Goal: Navigation & Orientation: Find specific page/section

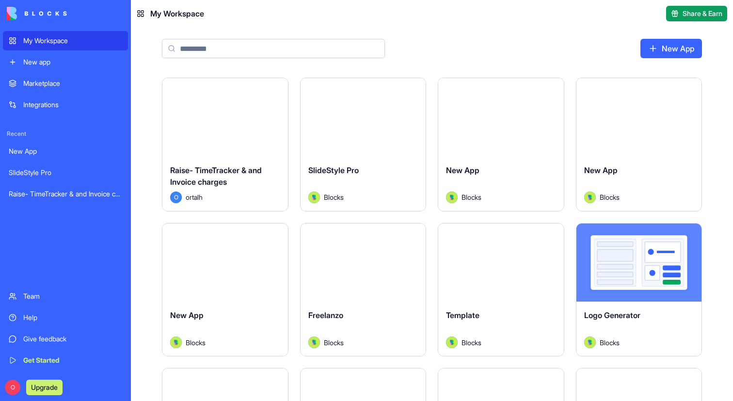
click at [220, 53] on input at bounding box center [273, 48] width 223 height 19
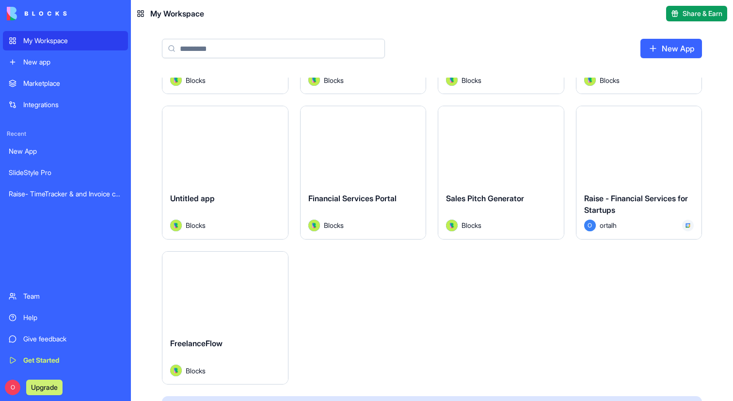
scroll to position [532, 0]
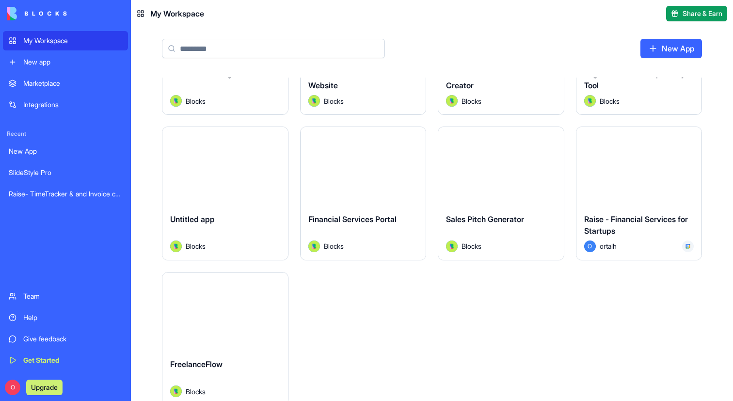
click at [631, 186] on div "Launch" at bounding box center [639, 166] width 126 height 79
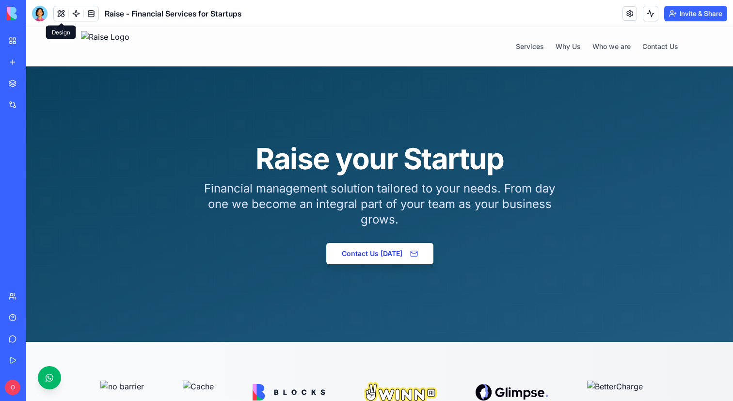
click at [58, 14] on button at bounding box center [61, 13] width 15 height 15
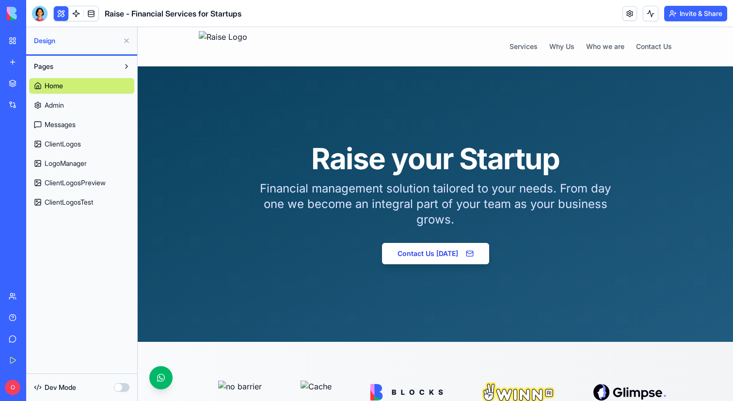
click at [80, 194] on link "ClientLogosTest" at bounding box center [81, 202] width 105 height 16
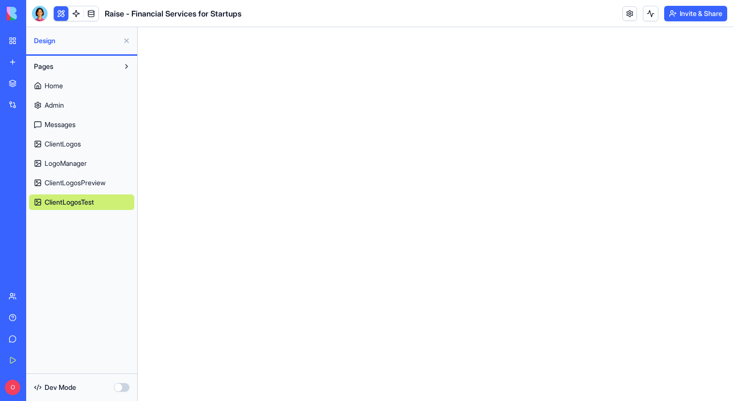
click at [79, 89] on link "Home" at bounding box center [81, 86] width 105 height 16
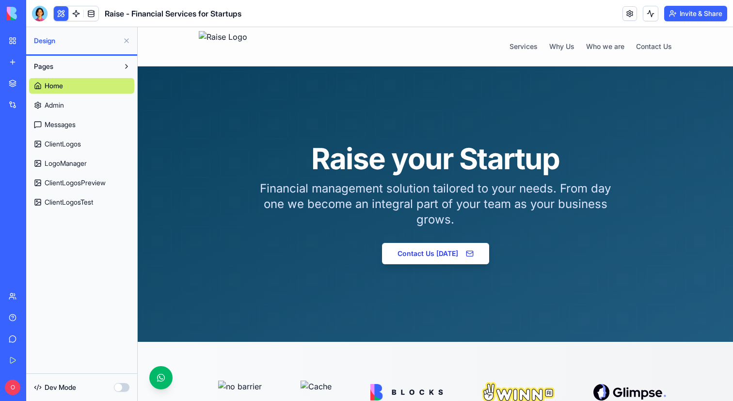
click at [78, 103] on link "Admin" at bounding box center [81, 105] width 105 height 16
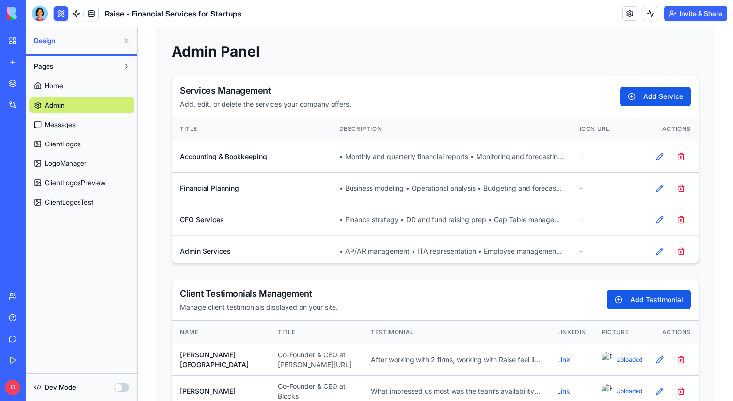
click at [77, 117] on link "Messages" at bounding box center [81, 125] width 105 height 16
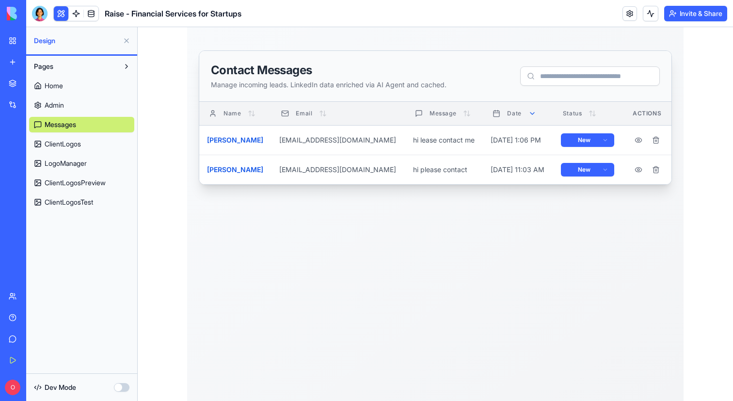
click at [78, 142] on span "ClientLogos" at bounding box center [63, 144] width 36 height 10
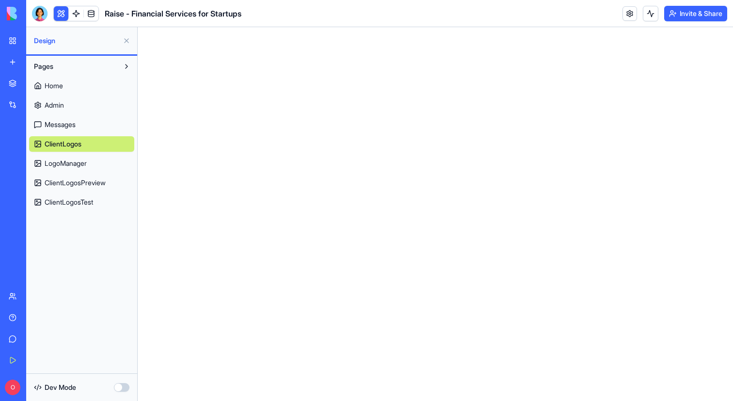
click at [89, 167] on link "LogoManager" at bounding box center [81, 164] width 105 height 16
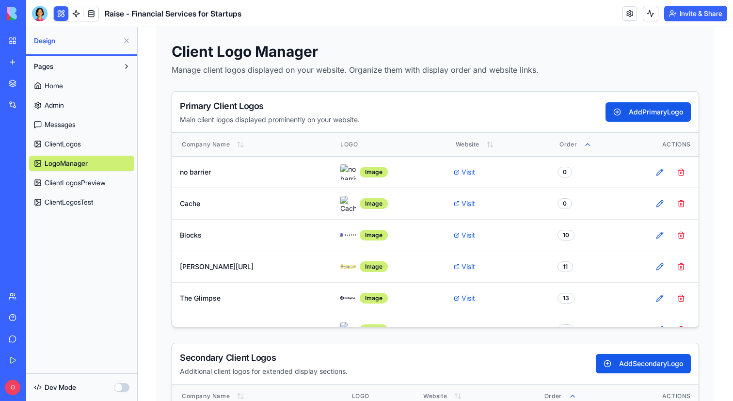
click at [90, 179] on span "ClientLogosPreview" at bounding box center [75, 183] width 61 height 10
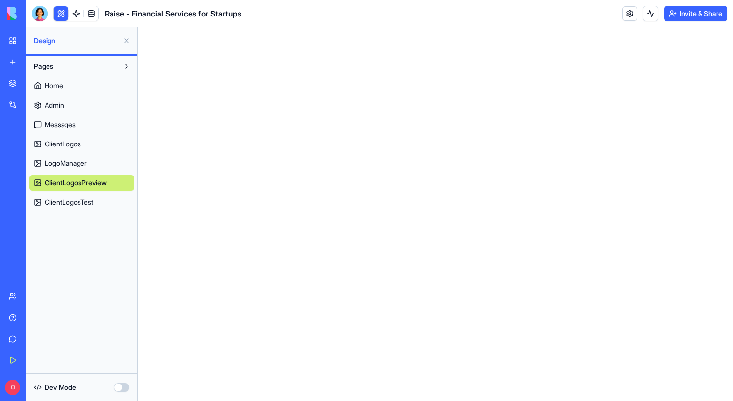
click at [36, 44] on div "My Workspace" at bounding box center [29, 41] width 13 height 10
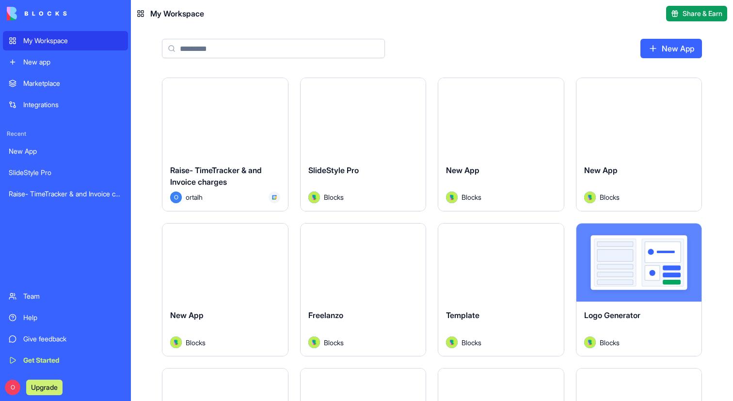
click at [232, 142] on div "Launch" at bounding box center [225, 117] width 126 height 79
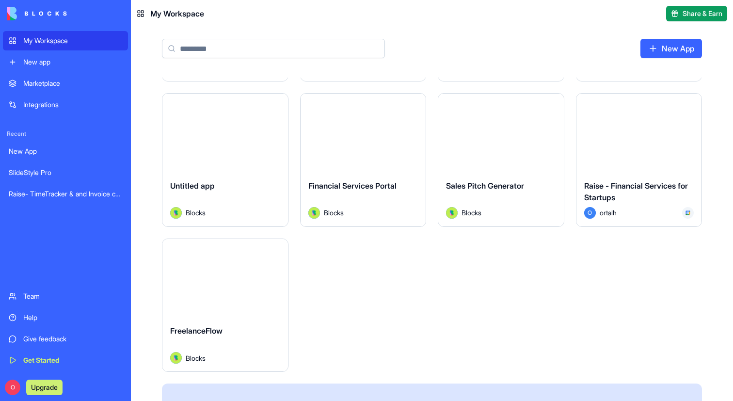
scroll to position [532, 0]
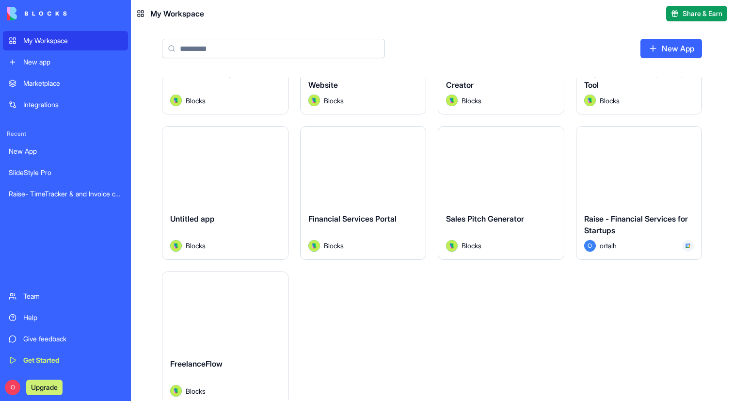
click at [622, 181] on div "Launch" at bounding box center [639, 165] width 126 height 79
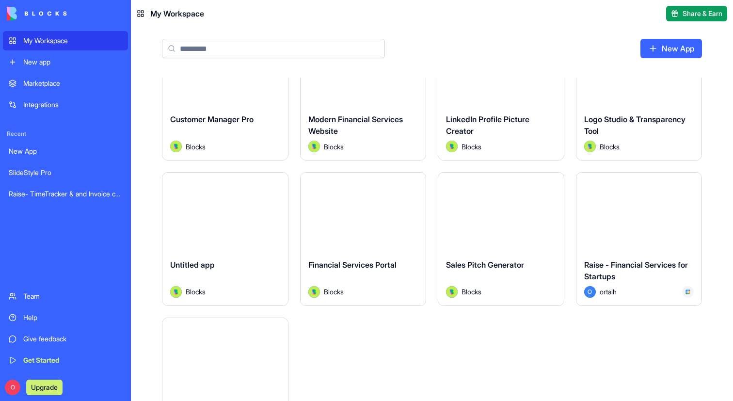
scroll to position [513, 0]
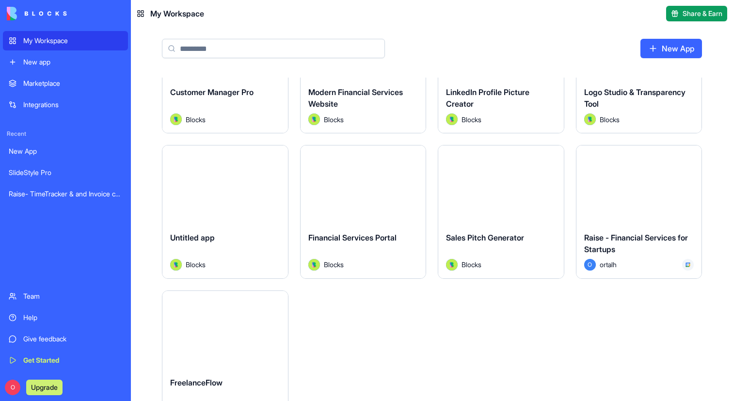
click at [628, 217] on div "Launch" at bounding box center [639, 184] width 126 height 79
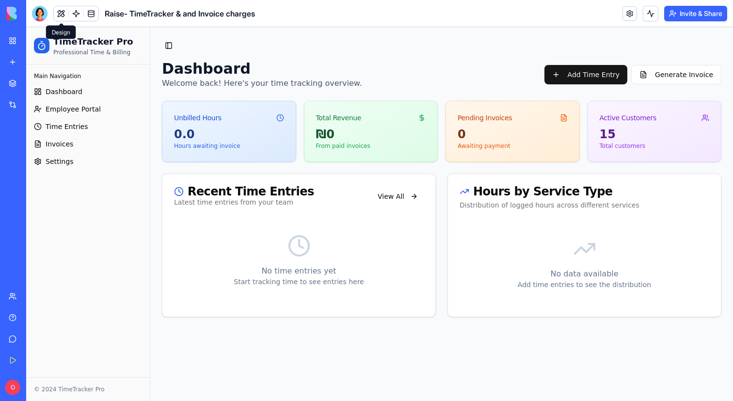
click at [66, 7] on button at bounding box center [61, 13] width 15 height 15
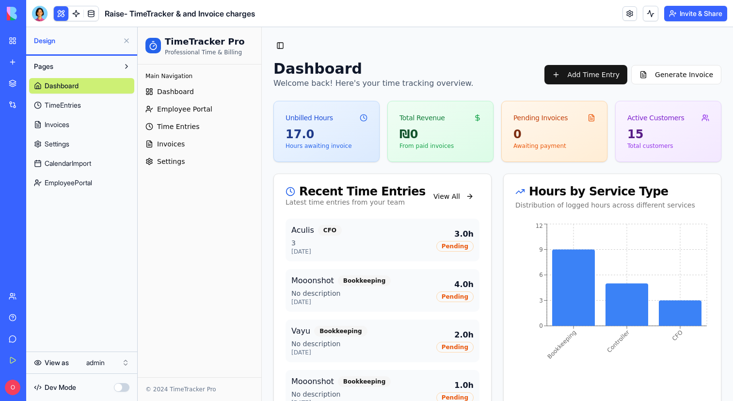
click at [65, 127] on span "Invoices" at bounding box center [57, 125] width 25 height 10
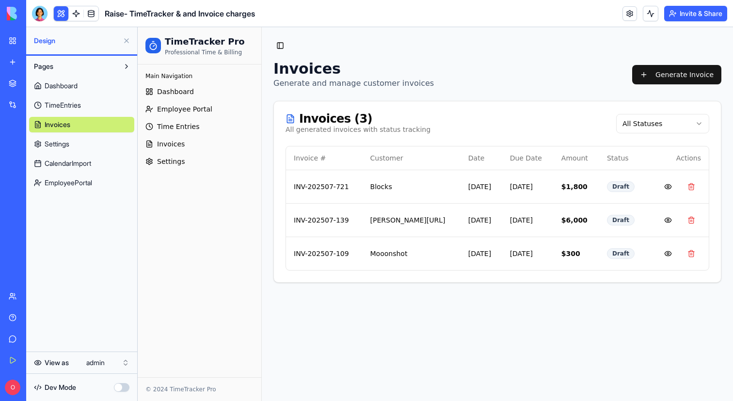
click at [69, 112] on link "TimeEntries" at bounding box center [81, 105] width 105 height 16
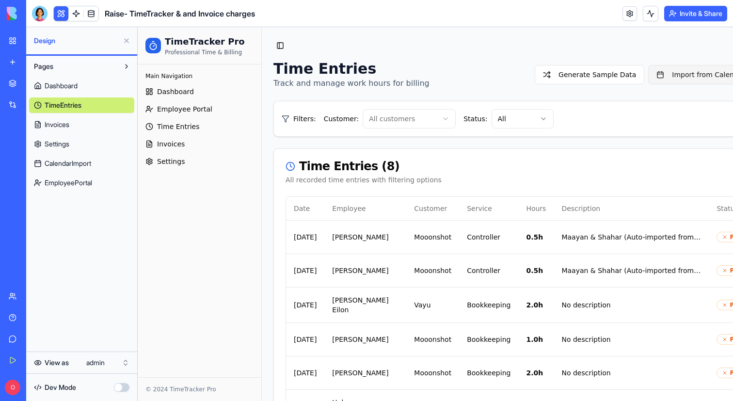
click at [648, 80] on link "Import from Calendar" at bounding box center [700, 74] width 105 height 19
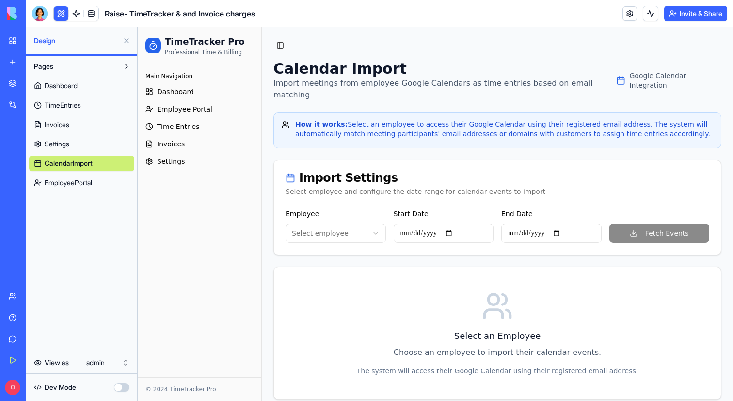
click at [66, 182] on span "EmployeePortal" at bounding box center [68, 183] width 47 height 10
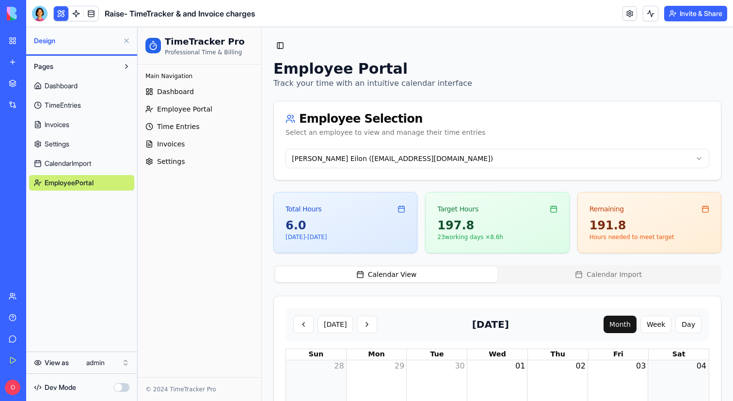
scroll to position [67, 0]
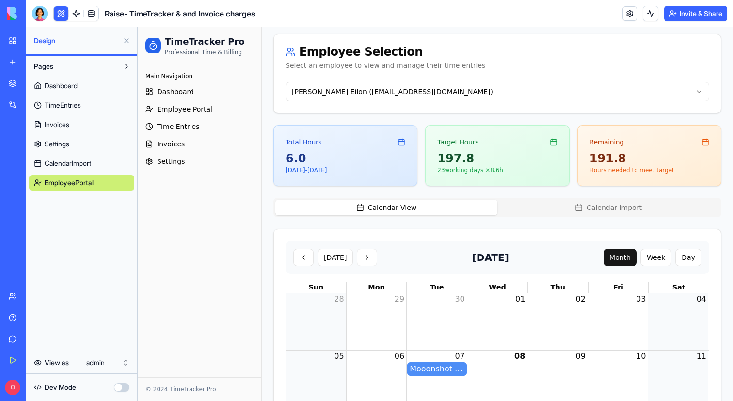
click at [508, 308] on div "Month View" at bounding box center [497, 321] width 61 height 57
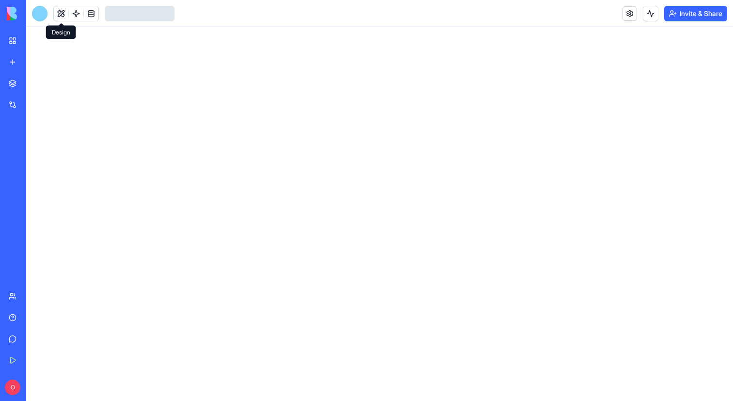
click at [63, 16] on link at bounding box center [61, 13] width 15 height 15
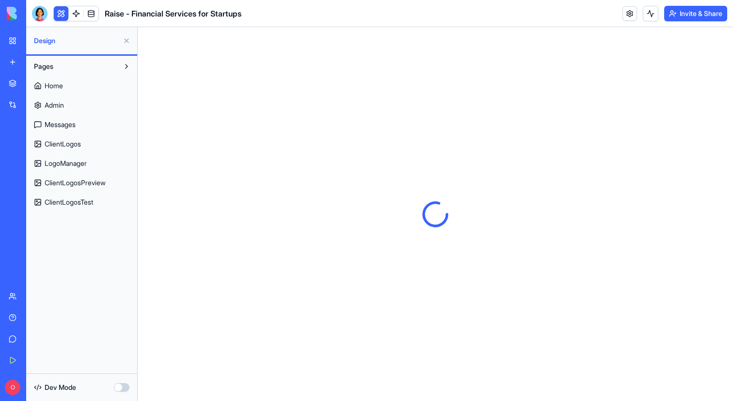
click at [76, 120] on span "Messages" at bounding box center [60, 125] width 31 height 10
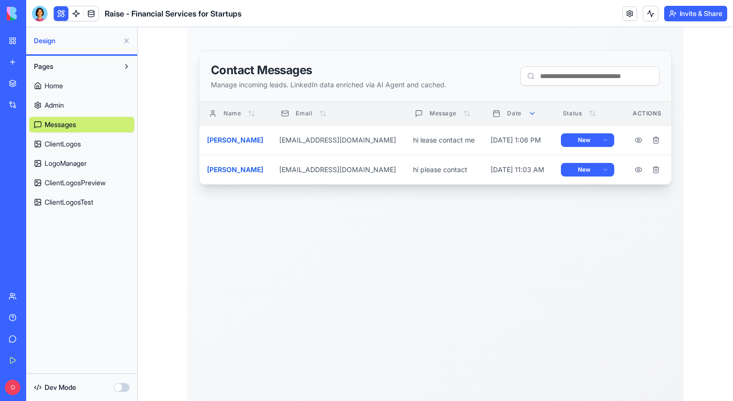
click at [76, 198] on span "ClientLogosTest" at bounding box center [69, 202] width 48 height 10
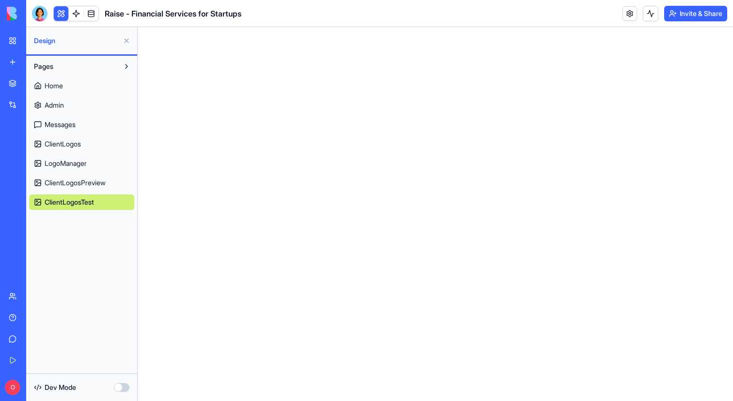
click at [85, 181] on span "ClientLogosPreview" at bounding box center [75, 183] width 61 height 10
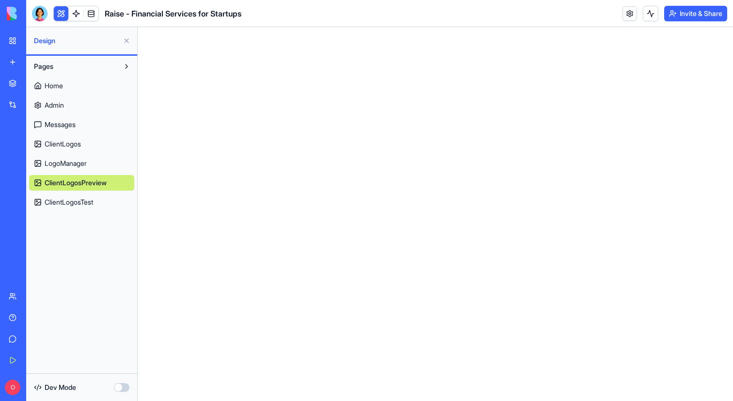
click at [78, 168] on span "LogoManager" at bounding box center [66, 163] width 42 height 10
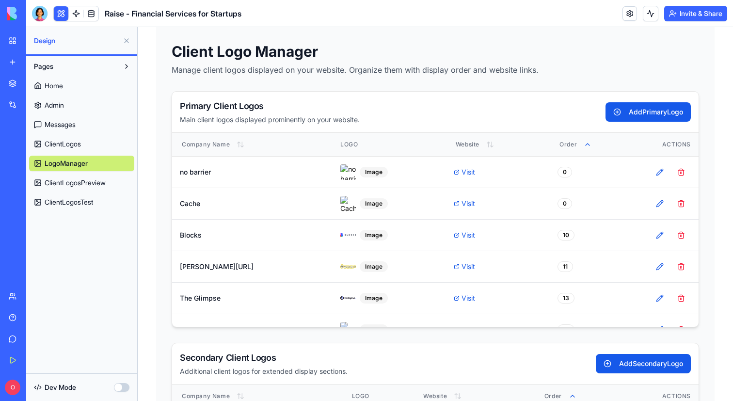
click at [72, 188] on link "ClientLogosPreview" at bounding box center [81, 183] width 105 height 16
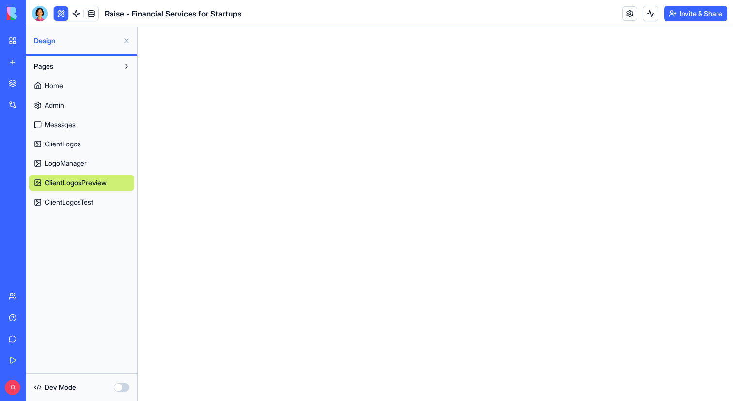
click at [70, 145] on span "ClientLogos" at bounding box center [63, 144] width 36 height 10
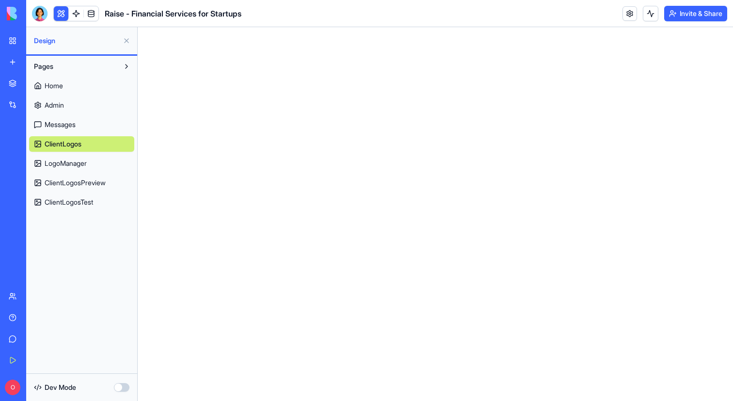
click at [69, 123] on span "Messages" at bounding box center [60, 125] width 31 height 10
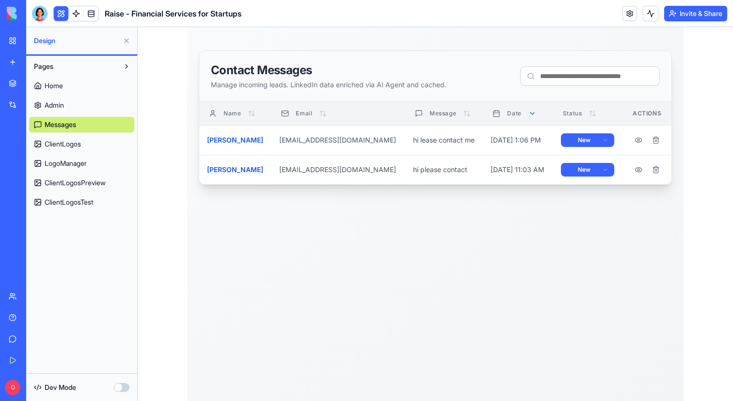
click at [66, 107] on link "Admin" at bounding box center [81, 105] width 105 height 16
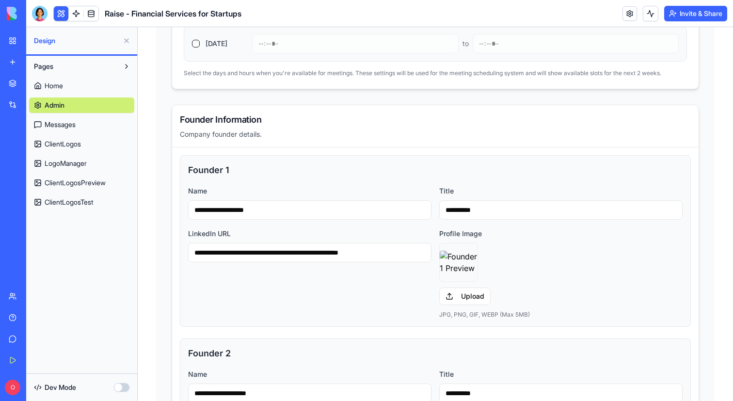
scroll to position [807, 0]
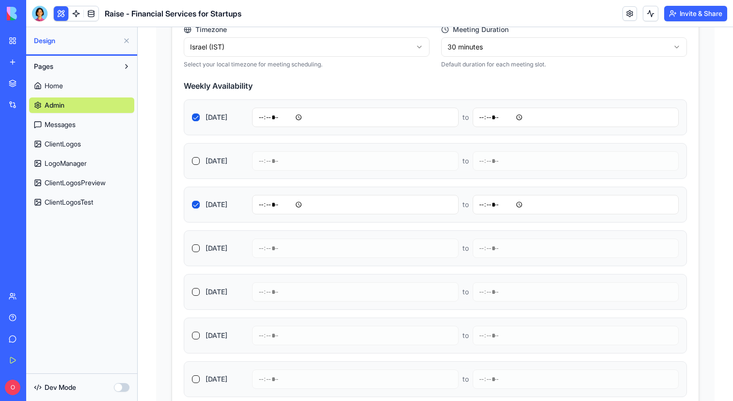
click at [36, 46] on link "My Workspace" at bounding box center [22, 40] width 39 height 19
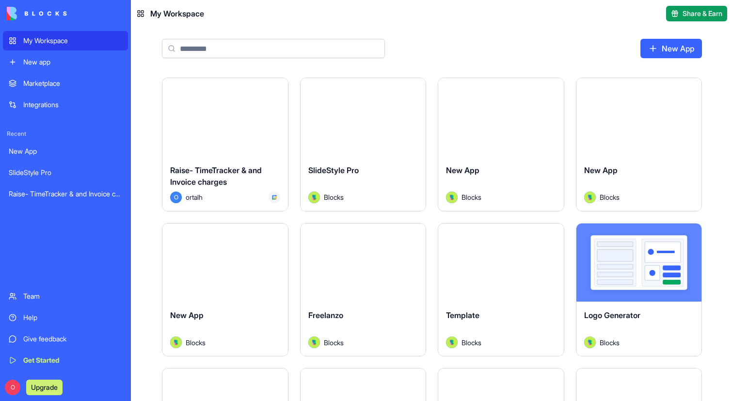
click at [351, 151] on div "Launch" at bounding box center [363, 117] width 126 height 79
click at [467, 152] on div "Launch" at bounding box center [501, 117] width 126 height 79
click at [593, 131] on div "Launch" at bounding box center [639, 117] width 126 height 79
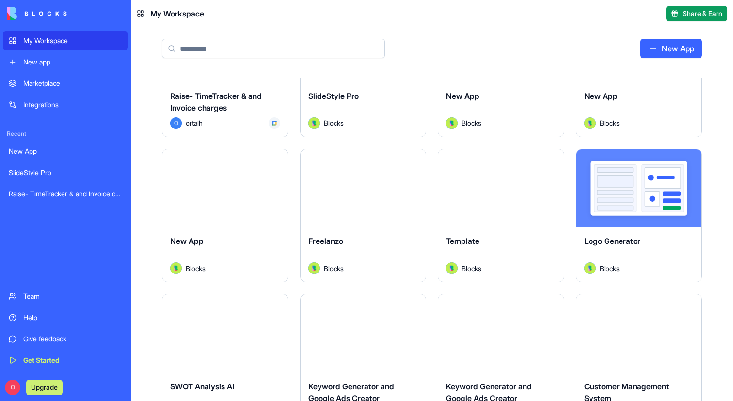
click at [229, 215] on div "Launch" at bounding box center [225, 188] width 126 height 79
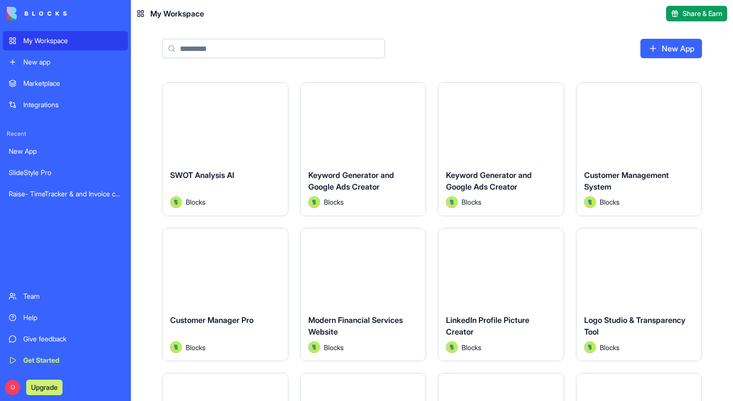
scroll to position [379, 0]
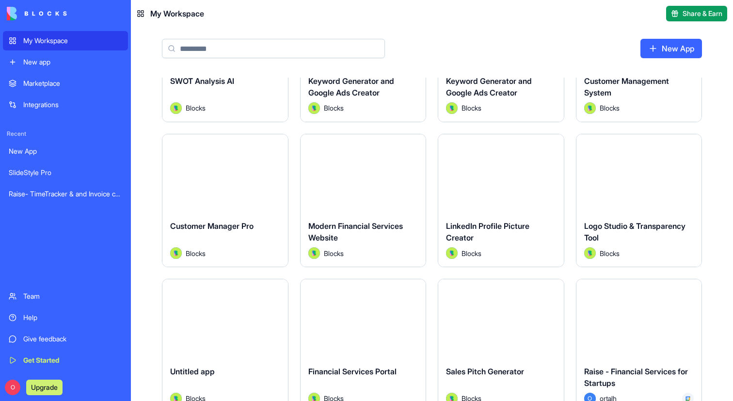
click at [231, 198] on div "Launch" at bounding box center [225, 173] width 126 height 79
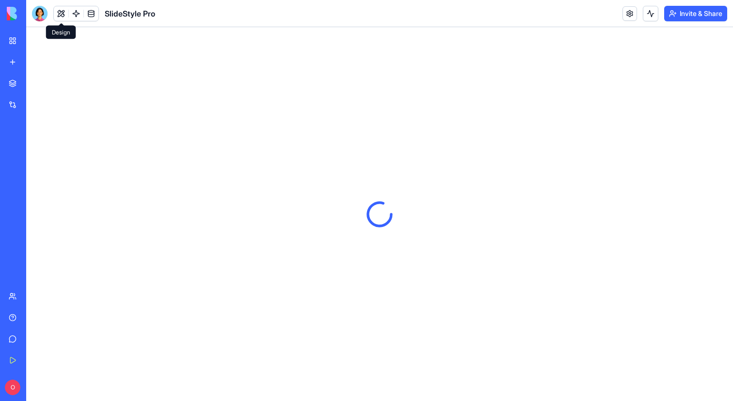
click at [58, 11] on button at bounding box center [61, 13] width 15 height 15
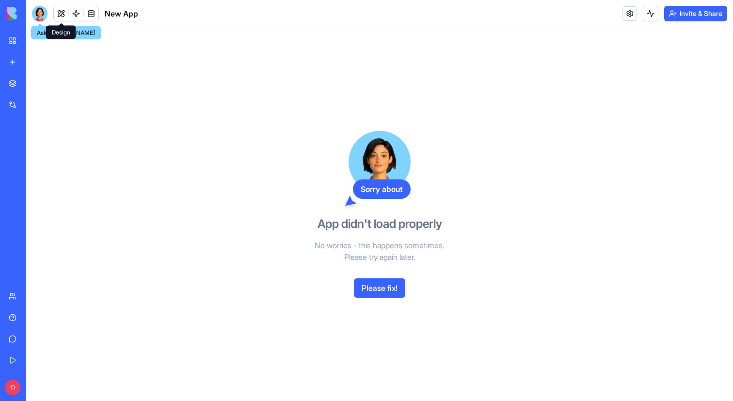
click at [63, 18] on button at bounding box center [61, 13] width 15 height 15
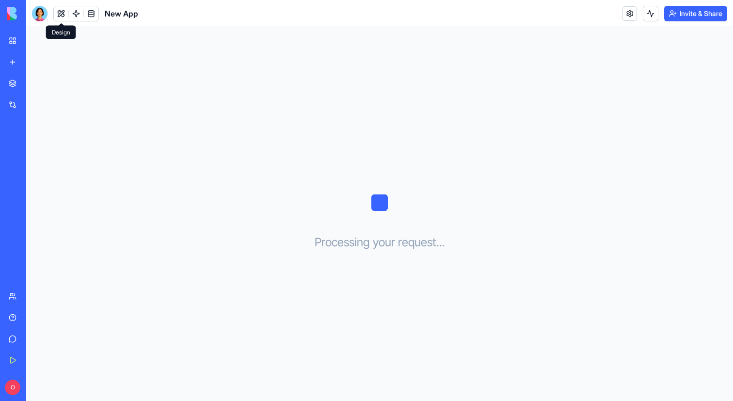
click at [64, 12] on button at bounding box center [61, 13] width 15 height 15
click at [58, 15] on button at bounding box center [61, 13] width 15 height 15
click at [63, 18] on button at bounding box center [61, 13] width 15 height 15
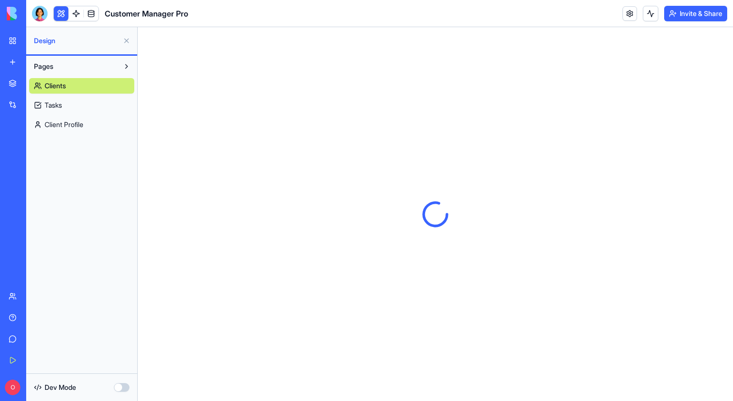
click at [68, 112] on link "Tasks" at bounding box center [81, 105] width 105 height 16
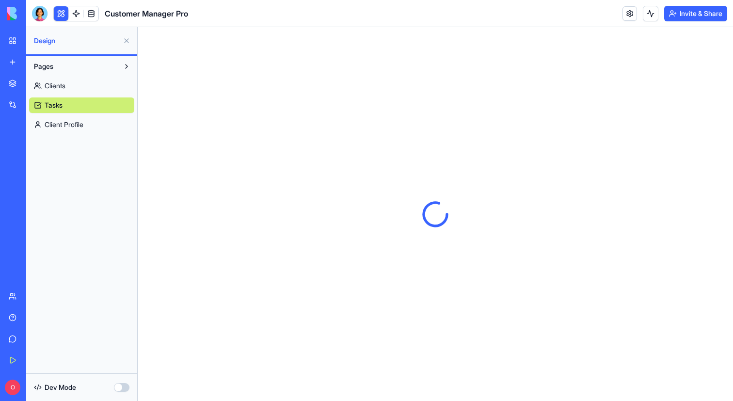
click at [76, 136] on div "Pages Clients Tasks Client Profile" at bounding box center [81, 214] width 111 height 317
click at [36, 41] on div "My Workspace" at bounding box center [29, 41] width 13 height 10
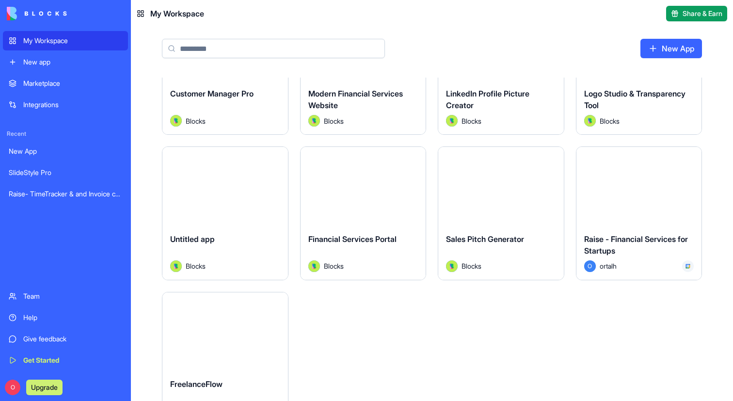
scroll to position [485, 0]
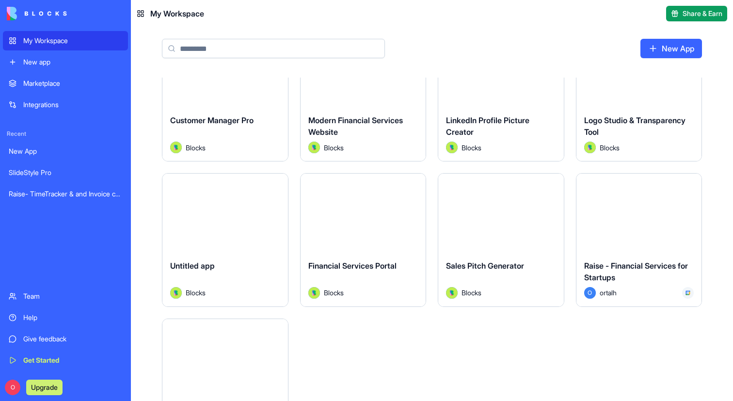
click at [341, 246] on div "Launch" at bounding box center [363, 212] width 126 height 79
click at [628, 215] on button "Launch" at bounding box center [638, 212] width 73 height 19
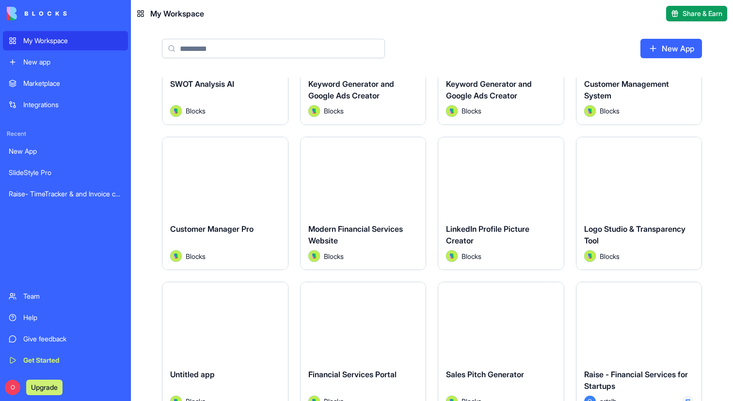
scroll to position [357, 0]
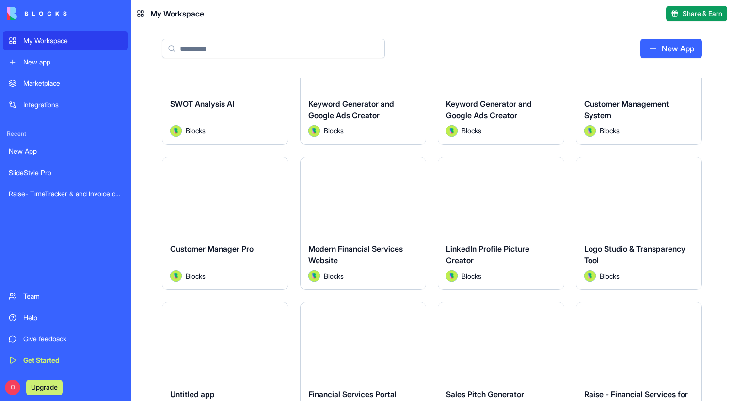
click at [602, 211] on div "Launch" at bounding box center [639, 196] width 126 height 79
click at [487, 236] on div "LinkedIn Profile Picture Creator Blocks" at bounding box center [501, 262] width 126 height 54
click at [322, 224] on div "Launch" at bounding box center [363, 196] width 126 height 79
click at [229, 216] on div "Launch" at bounding box center [225, 196] width 126 height 79
